Goal: Entertainment & Leisure: Consume media (video, audio)

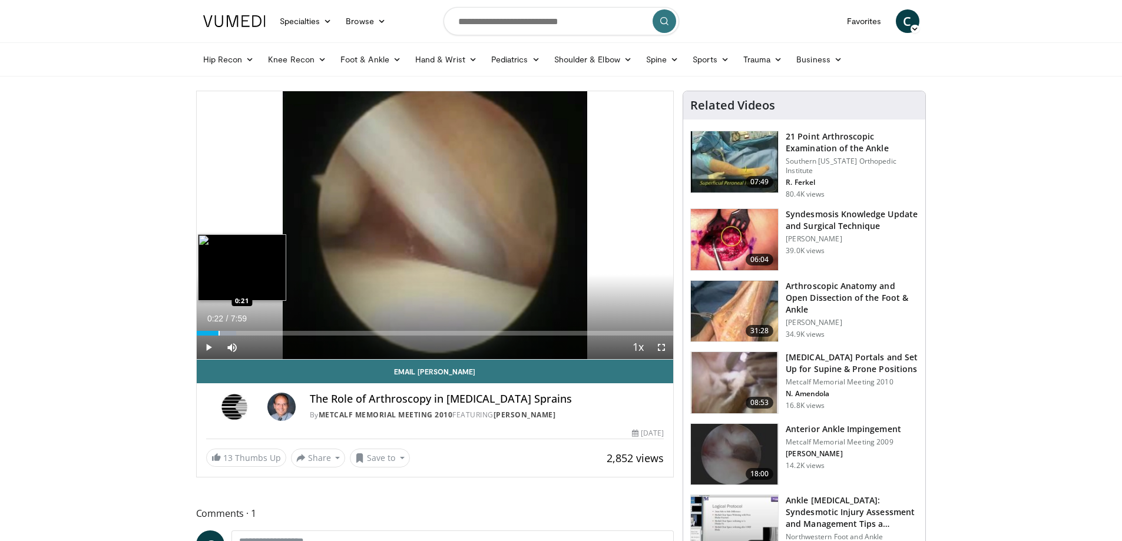
click at [218, 334] on div "Progress Bar" at bounding box center [218, 333] width 1 height 5
click at [247, 332] on div "Progress Bar" at bounding box center [246, 333] width 1 height 5
click at [267, 331] on div "Progress Bar" at bounding box center [267, 333] width 1 height 5
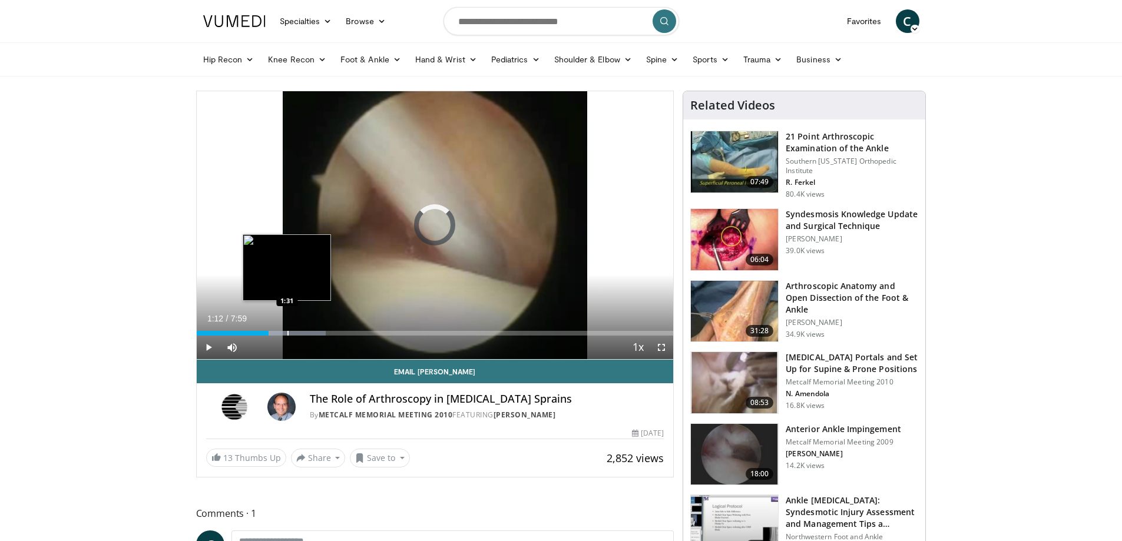
click at [288, 332] on div "Progress Bar" at bounding box center [287, 333] width 1 height 5
click at [308, 333] on div "Progress Bar" at bounding box center [308, 333] width 1 height 5
click at [296, 330] on div "Loaded : 39.56% 1:40 1:40" at bounding box center [435, 329] width 477 height 11
click at [302, 333] on div "Progress Bar" at bounding box center [302, 333] width 1 height 5
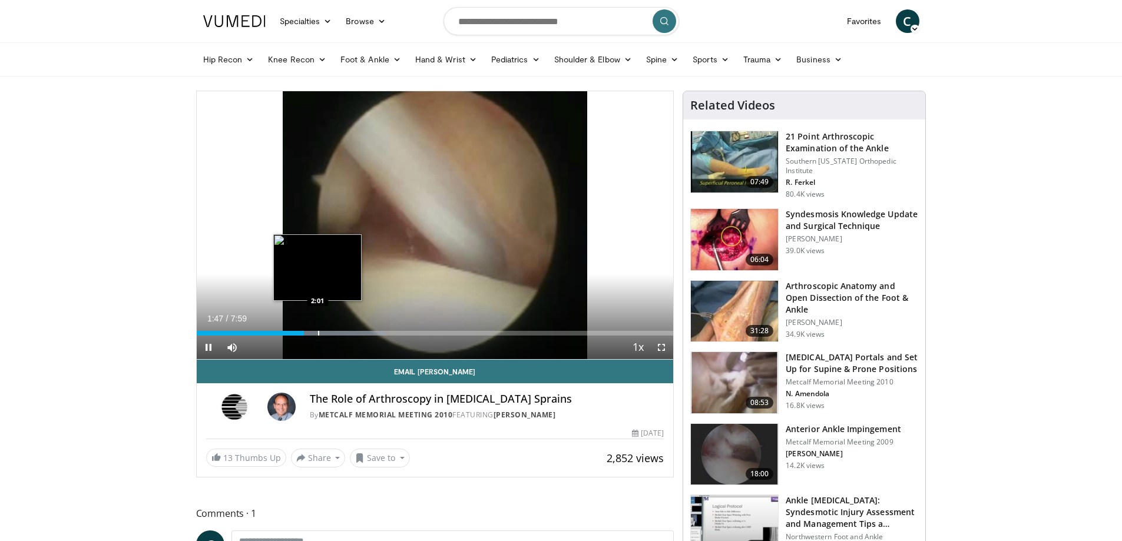
click at [319, 333] on div "Progress Bar" at bounding box center [318, 333] width 1 height 5
click at [334, 333] on div "Progress Bar" at bounding box center [334, 333] width 1 height 5
click at [351, 334] on div "Progress Bar" at bounding box center [351, 333] width 1 height 5
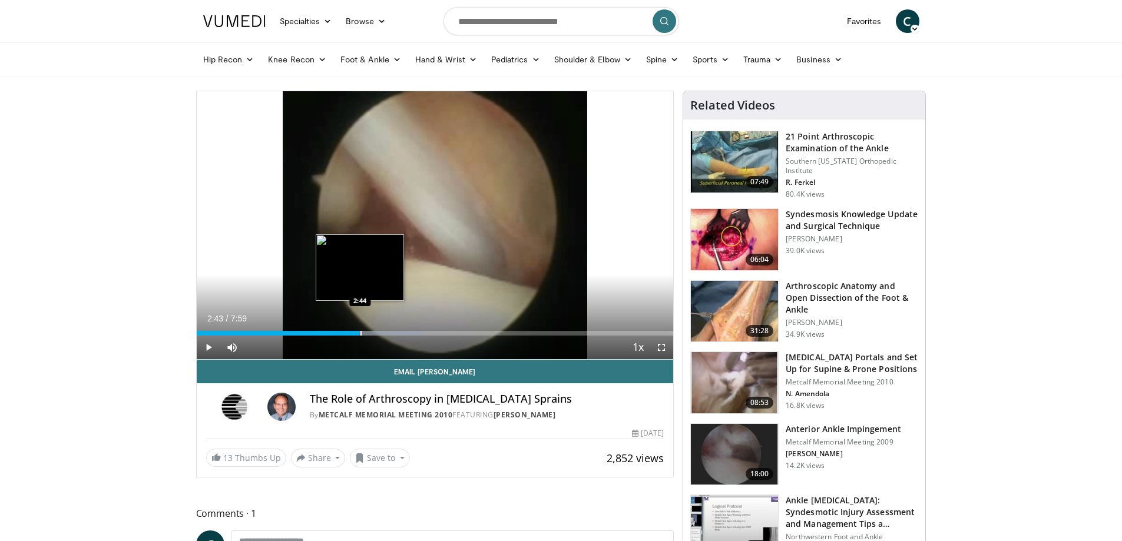
click at [360, 331] on div "Progress Bar" at bounding box center [360, 333] width 1 height 5
click at [376, 331] on div "Progress Bar" at bounding box center [376, 333] width 1 height 5
click at [389, 330] on div "Loaded : 52.05% 3:13 3:13" at bounding box center [435, 329] width 477 height 11
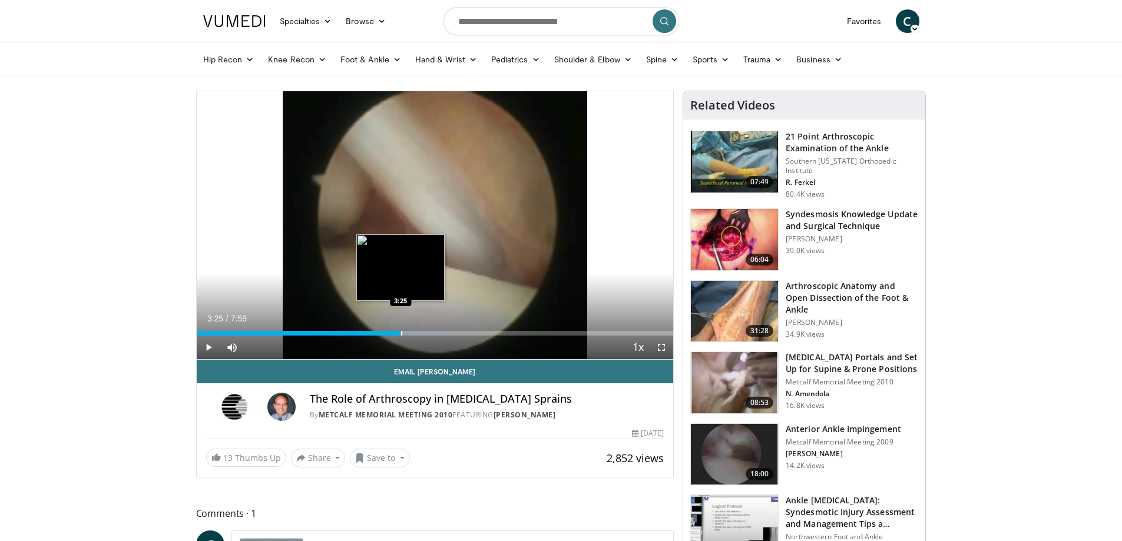
click at [401, 328] on div "Loaded : 54.14% 3:14 3:25" at bounding box center [435, 329] width 477 height 11
click at [412, 333] on div "Progress Bar" at bounding box center [412, 333] width 1 height 5
click at [423, 331] on div "Progress Bar" at bounding box center [435, 333] width 98 height 5
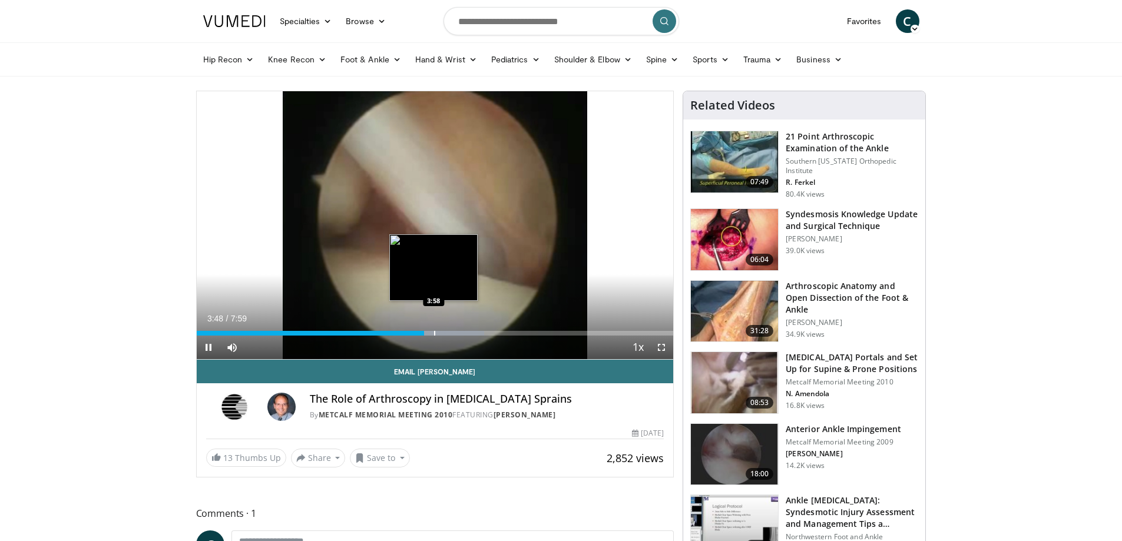
click at [434, 331] on div "Progress Bar" at bounding box center [434, 333] width 1 height 5
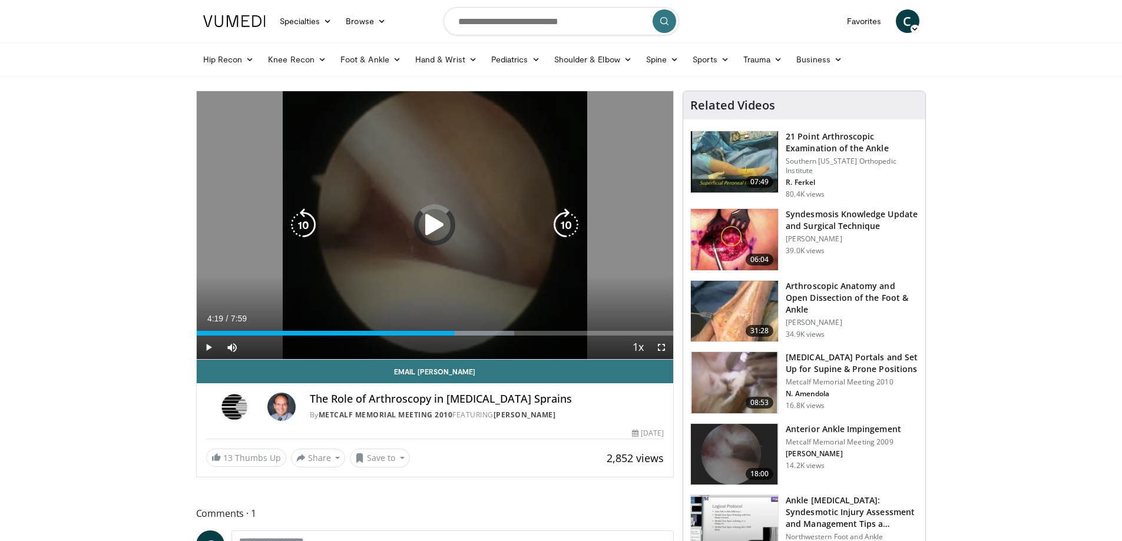
click at [460, 329] on div "Loaded : 66.63% 4:19 4:24" at bounding box center [435, 329] width 477 height 11
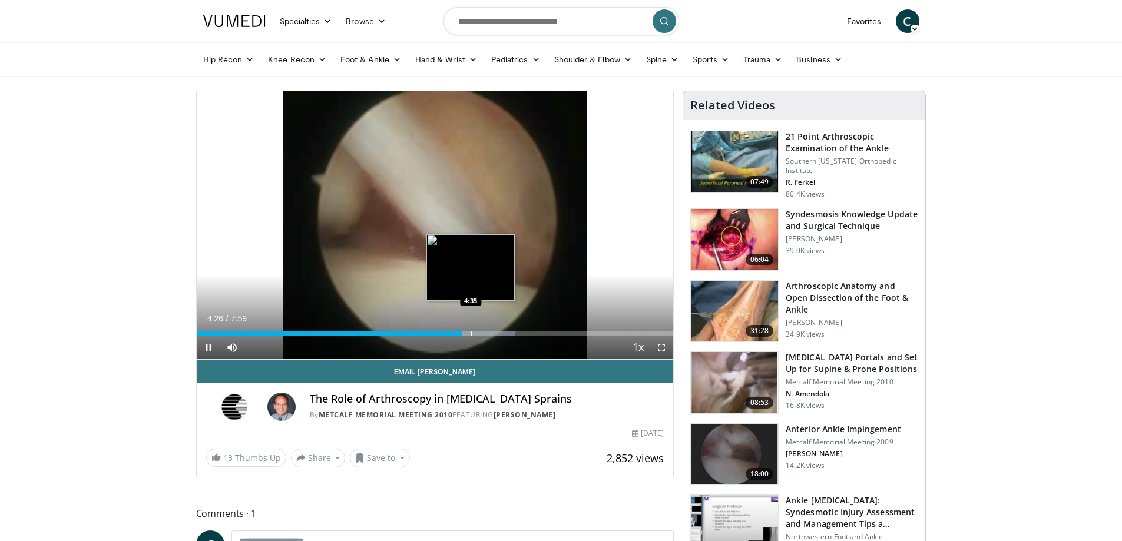
click at [472, 329] on div "Loaded : 66.82% 4:26 4:35" at bounding box center [435, 329] width 477 height 11
click at [485, 329] on div "Loaded : 66.82% 4:37 4:48" at bounding box center [435, 329] width 477 height 11
click at [500, 329] on div "Loaded : 68.90% 4:50 5:05" at bounding box center [435, 329] width 477 height 11
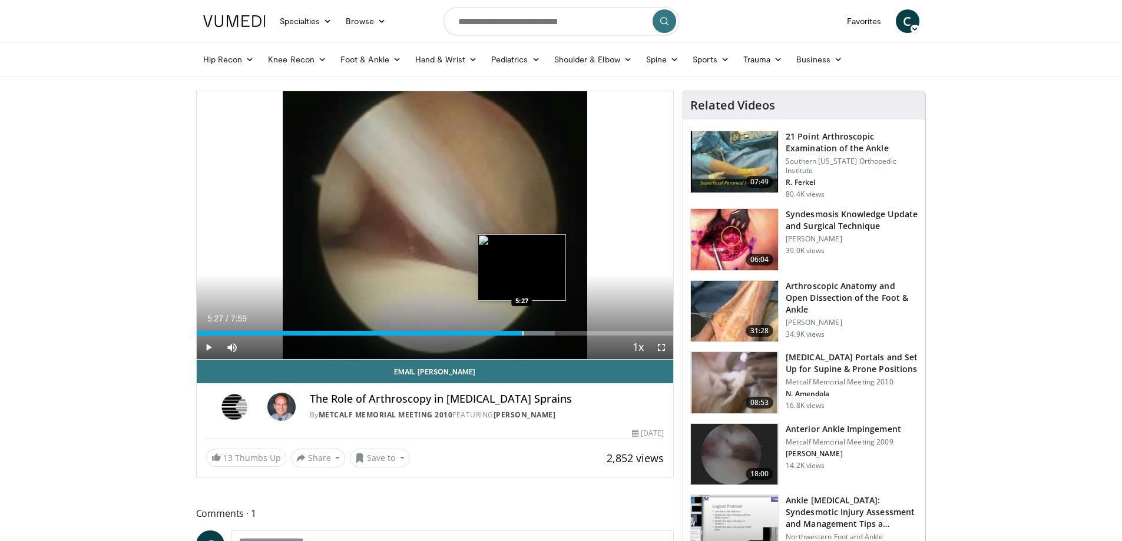
click at [522, 334] on div "Progress Bar" at bounding box center [522, 333] width 1 height 5
click at [549, 334] on div "Progress Bar" at bounding box center [549, 333] width 1 height 5
